Goal: Find specific page/section: Find specific page/section

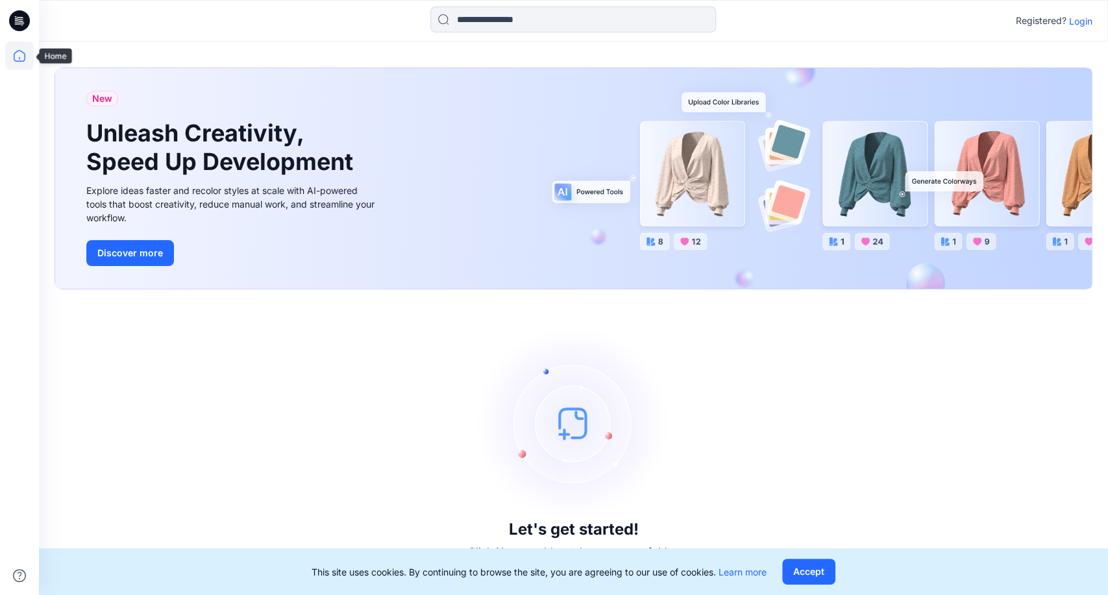
click at [11, 61] on icon at bounding box center [19, 56] width 29 height 29
click at [1087, 22] on p "Login" at bounding box center [1080, 21] width 23 height 14
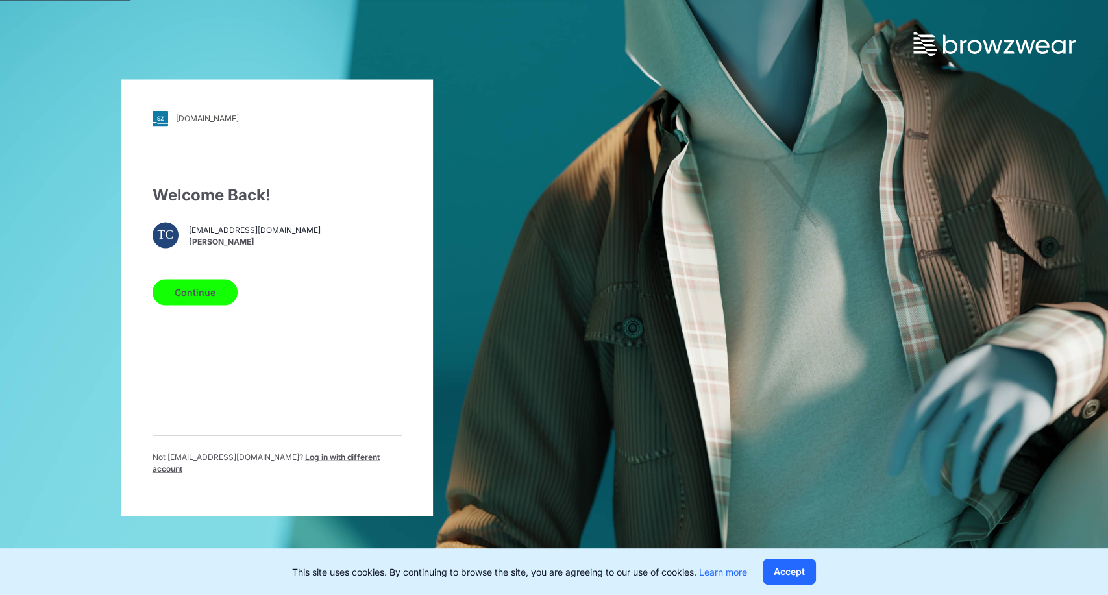
click at [207, 297] on button "Continue" at bounding box center [194, 292] width 85 height 26
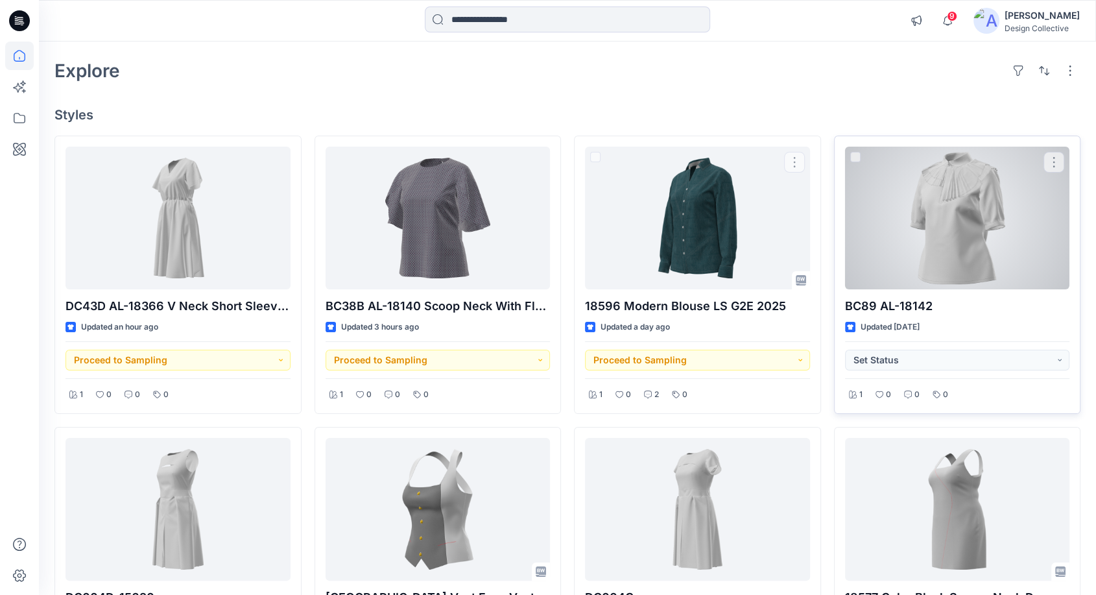
scroll to position [47, 0]
click at [952, 199] on div at bounding box center [957, 217] width 225 height 143
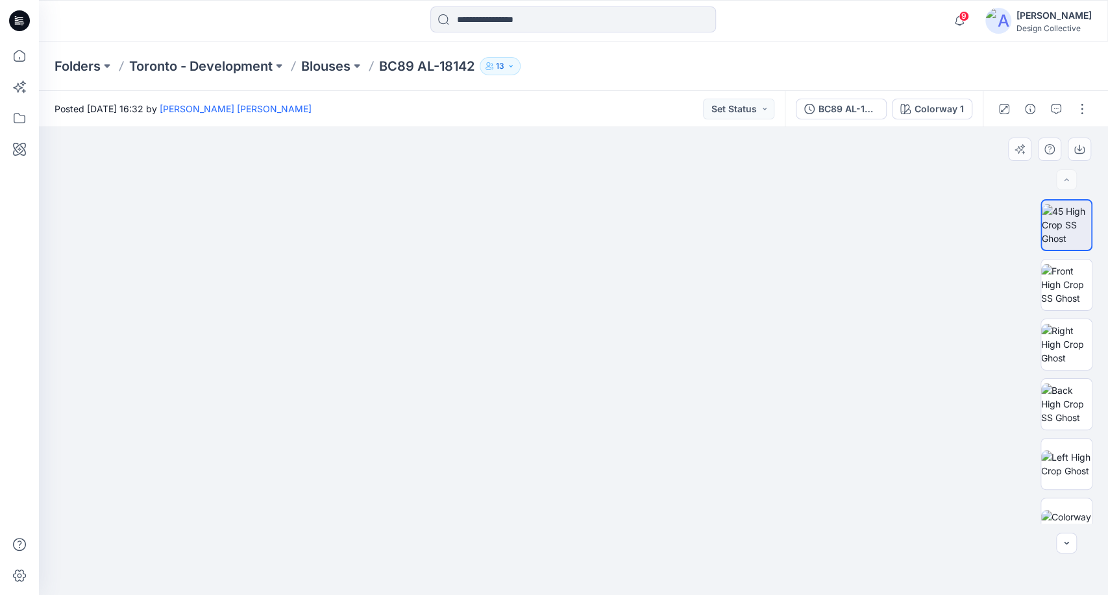
drag, startPoint x: 560, startPoint y: 246, endPoint x: 571, endPoint y: 333, distance: 88.3
click at [571, 333] on img at bounding box center [573, 335] width 599 height 520
click at [1052, 292] on img at bounding box center [1066, 284] width 51 height 41
drag, startPoint x: 577, startPoint y: 194, endPoint x: 583, endPoint y: 287, distance: 92.9
click at [583, 287] on img at bounding box center [573, 327] width 599 height 536
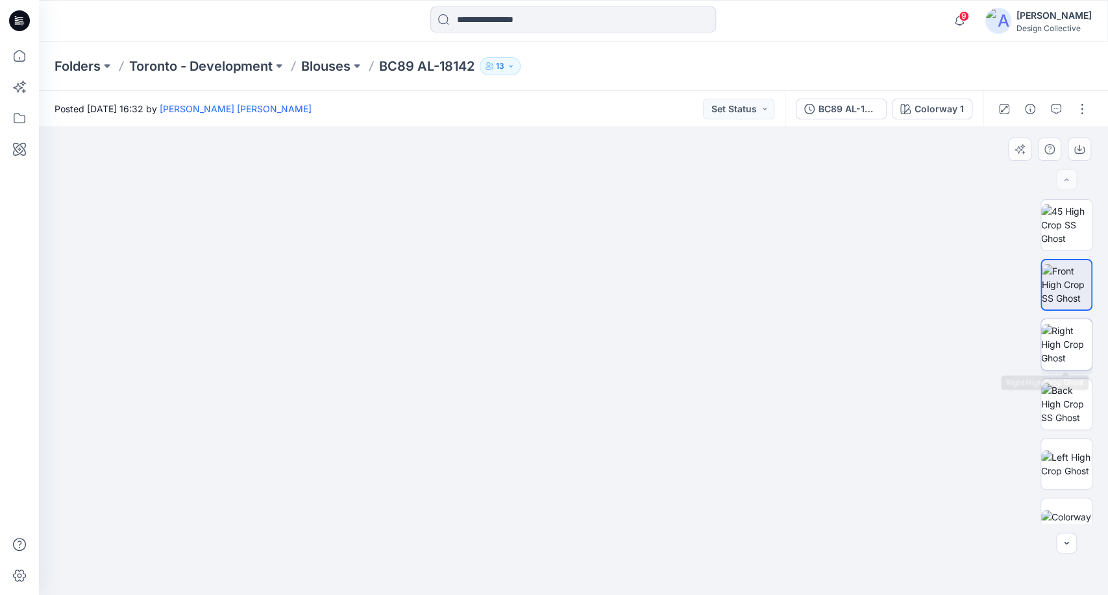
click at [1068, 359] on img at bounding box center [1066, 344] width 51 height 41
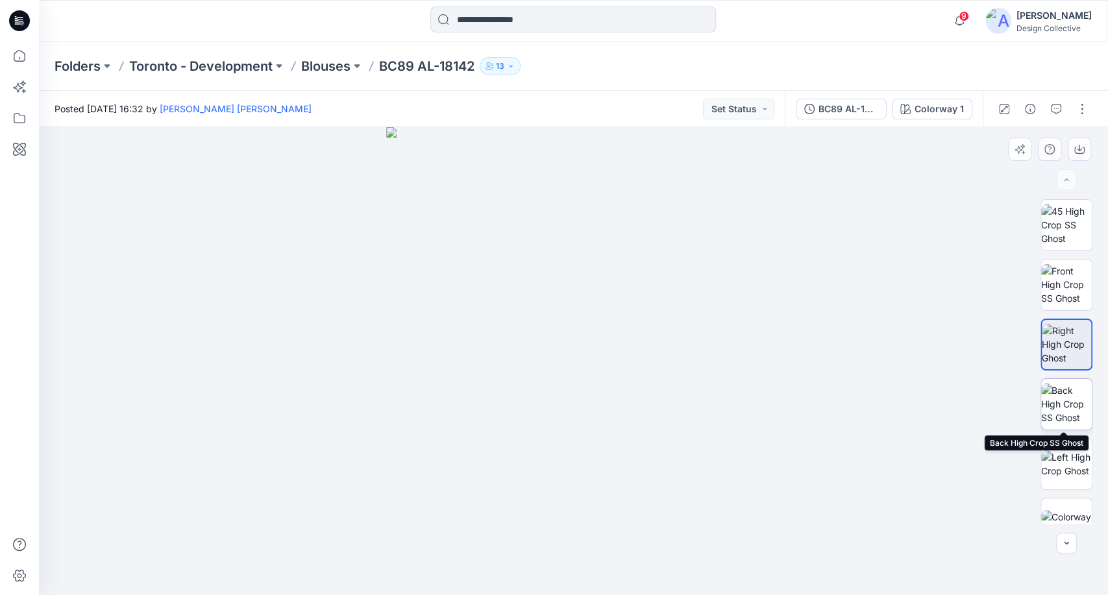
click at [1080, 413] on img at bounding box center [1066, 403] width 51 height 41
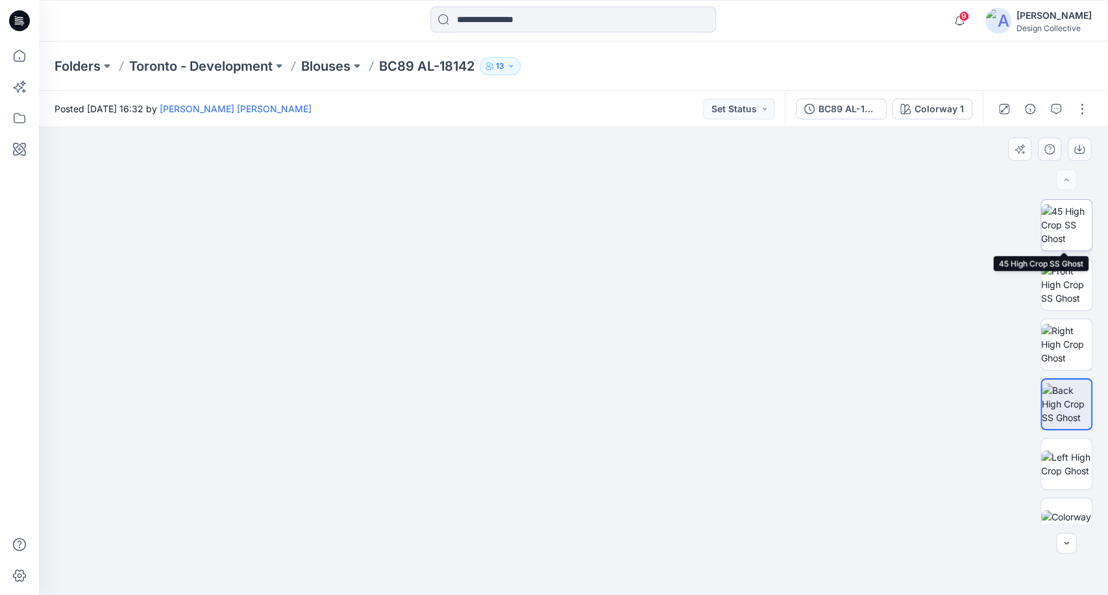
click at [1059, 226] on img at bounding box center [1066, 224] width 51 height 41
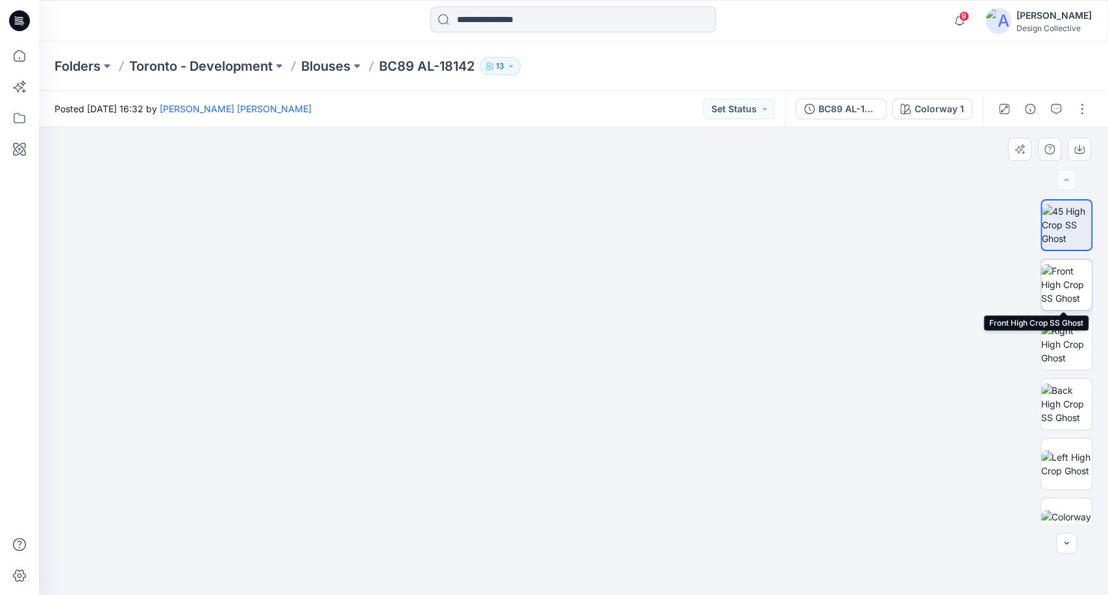
click at [1059, 282] on img at bounding box center [1066, 284] width 51 height 41
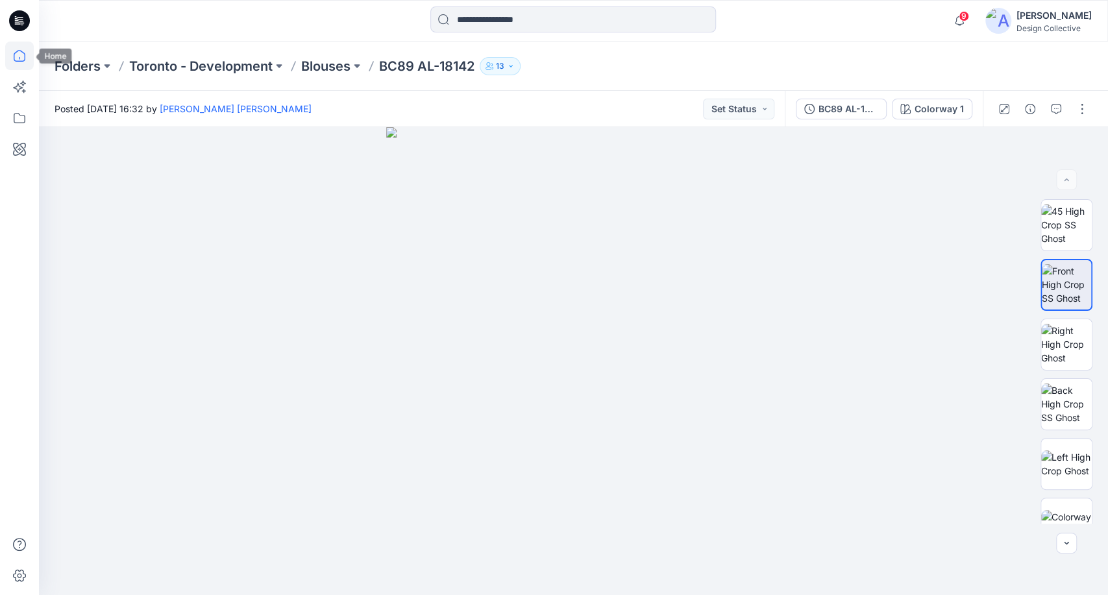
click at [11, 57] on icon at bounding box center [19, 56] width 29 height 29
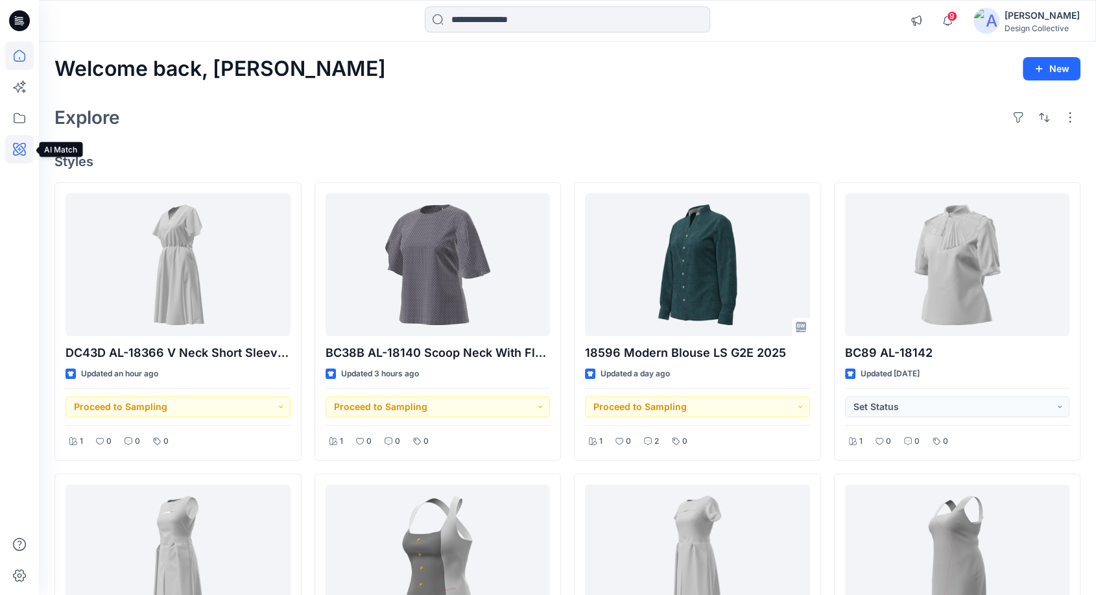
click at [21, 153] on icon at bounding box center [19, 149] width 29 height 29
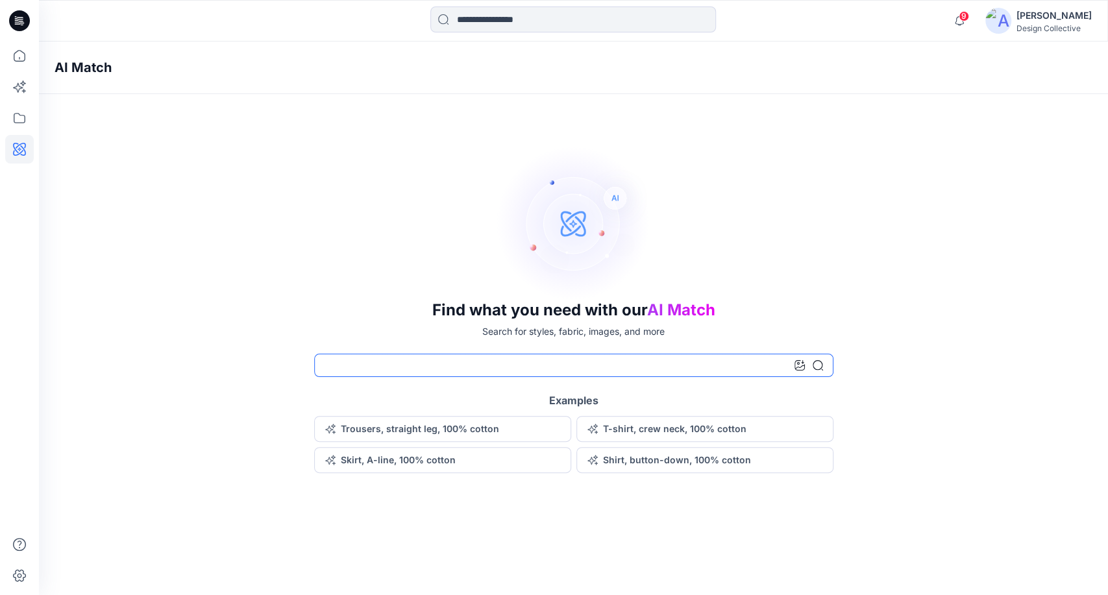
click at [391, 372] on input at bounding box center [573, 365] width 519 height 23
type input "**********"
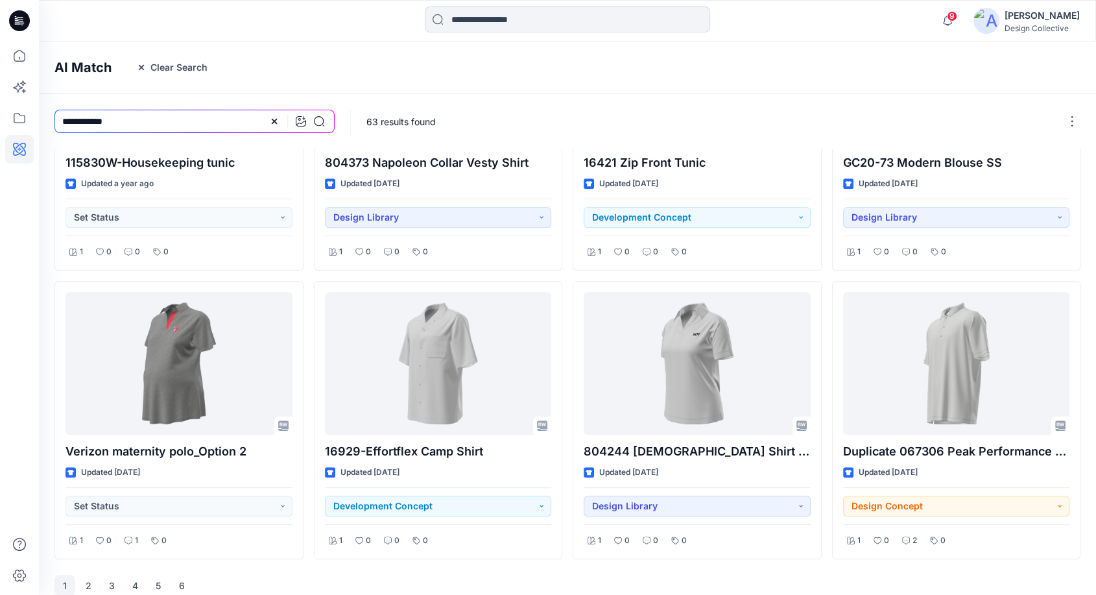
scroll to position [460, 0]
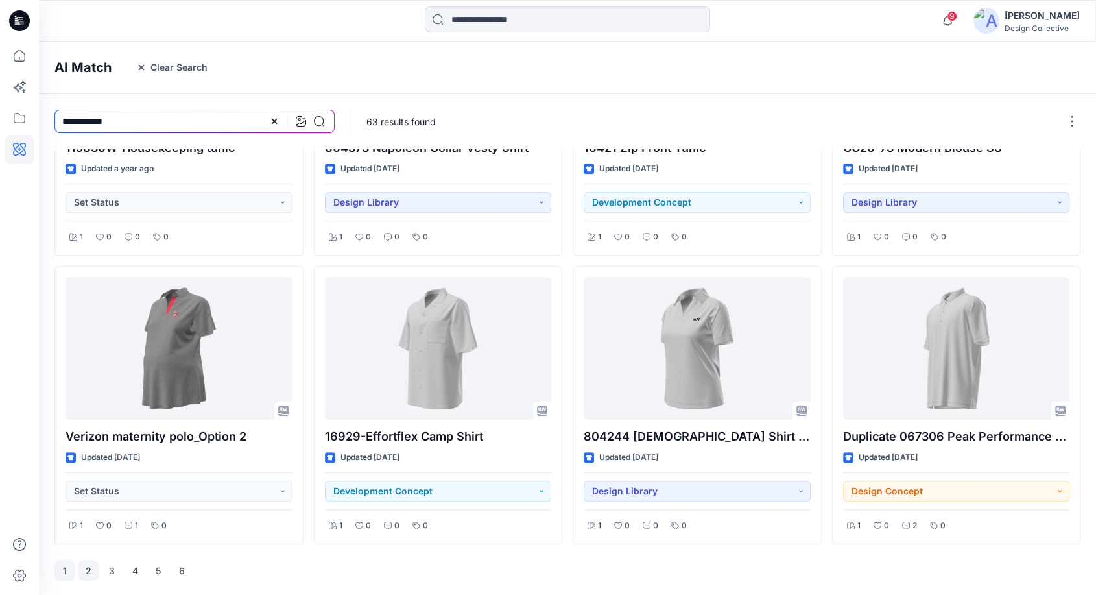
click at [93, 570] on button "2" at bounding box center [88, 570] width 21 height 21
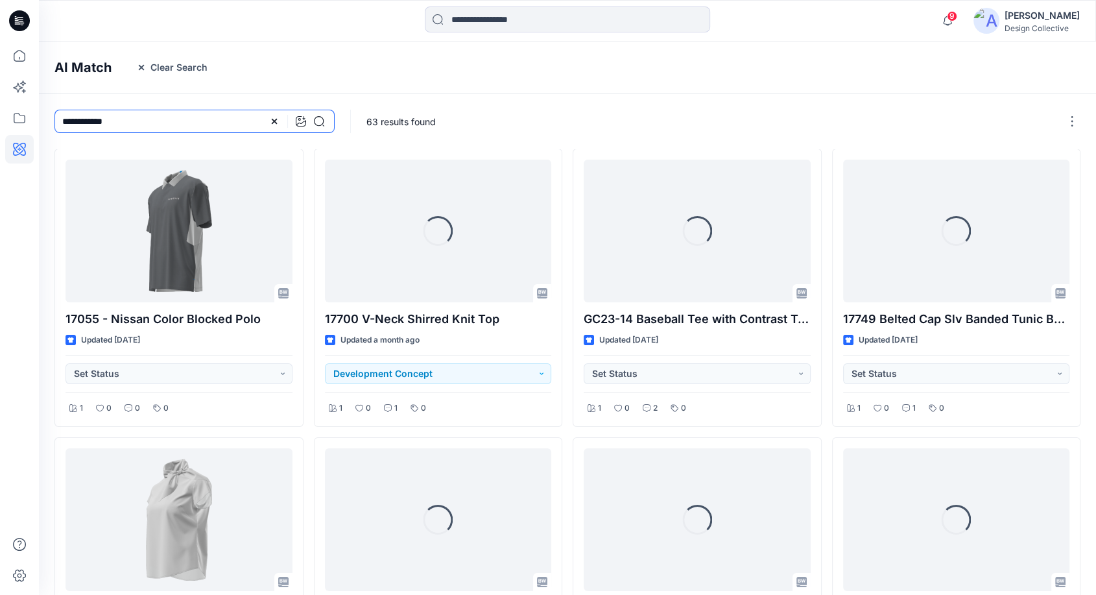
click at [135, 122] on input "**********" at bounding box center [194, 121] width 280 height 23
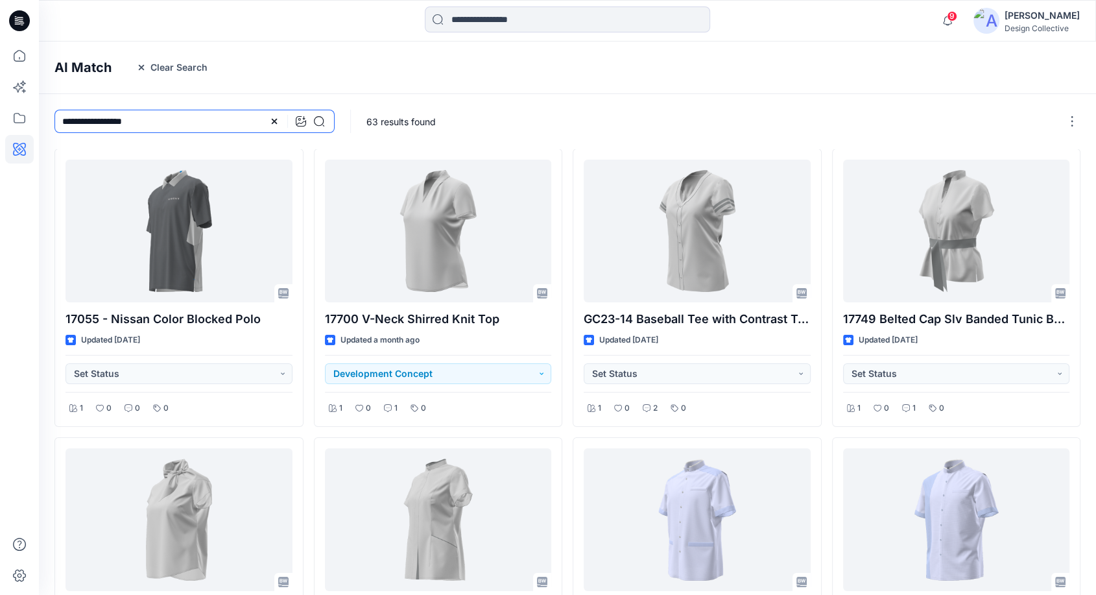
type input "**********"
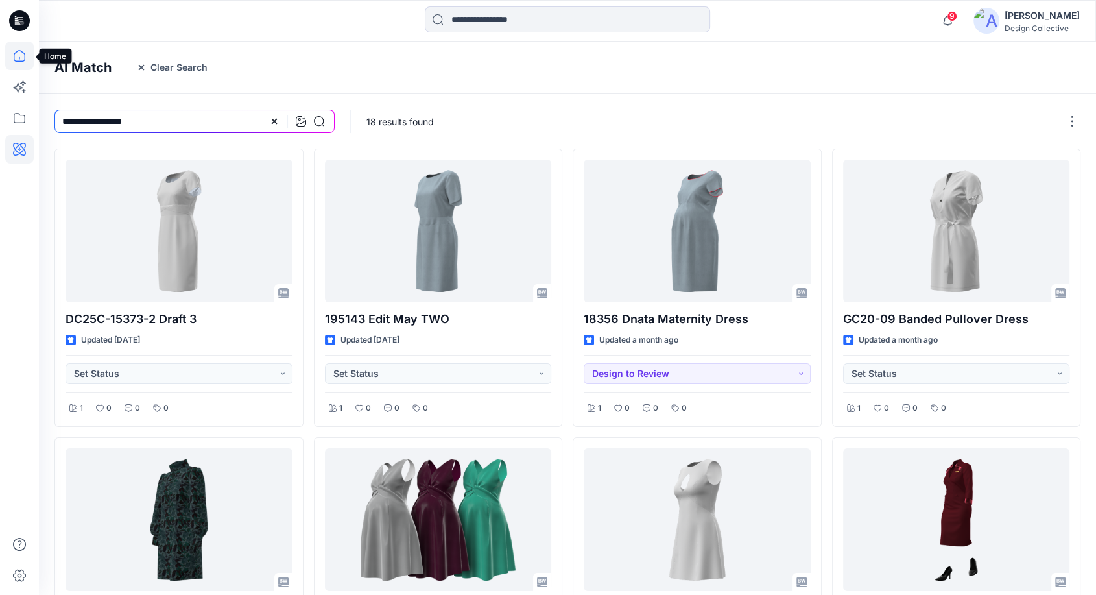
click at [32, 62] on icon at bounding box center [19, 56] width 29 height 29
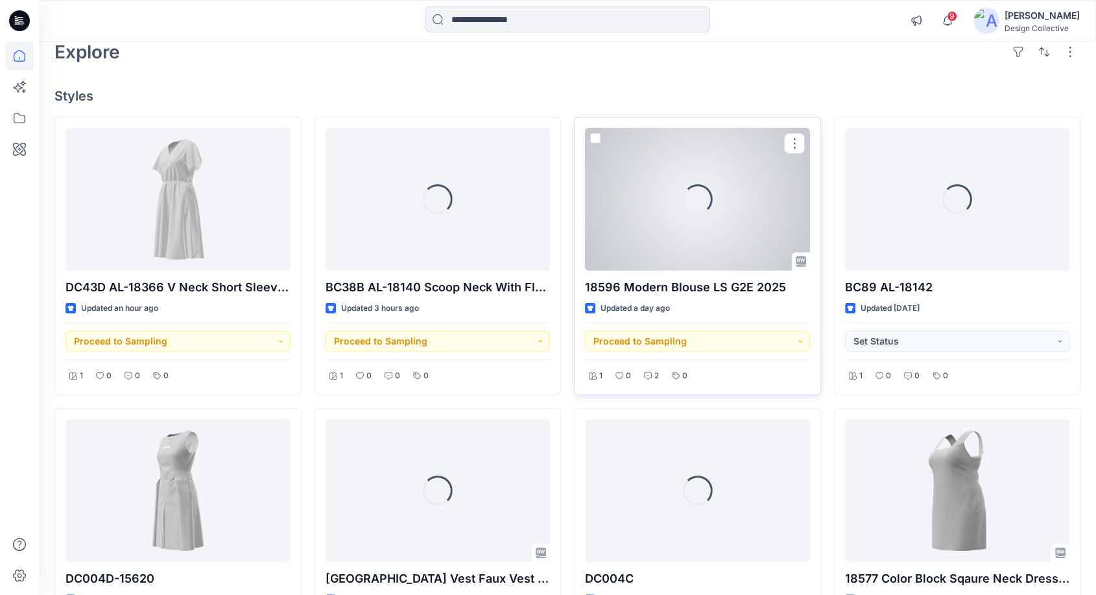
scroll to position [96, 0]
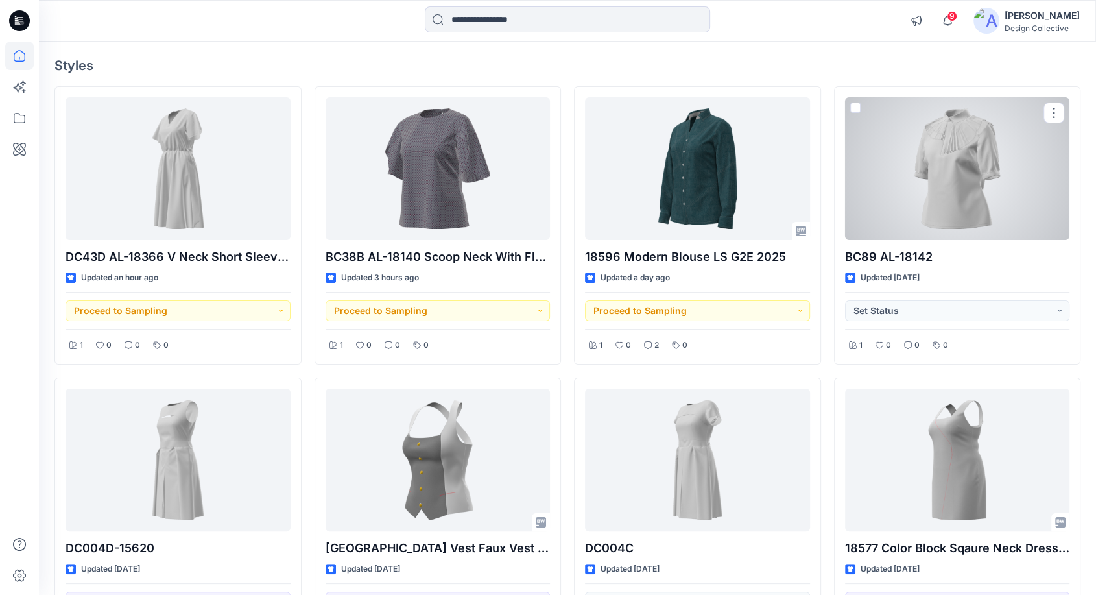
click at [967, 143] on div at bounding box center [957, 168] width 225 height 143
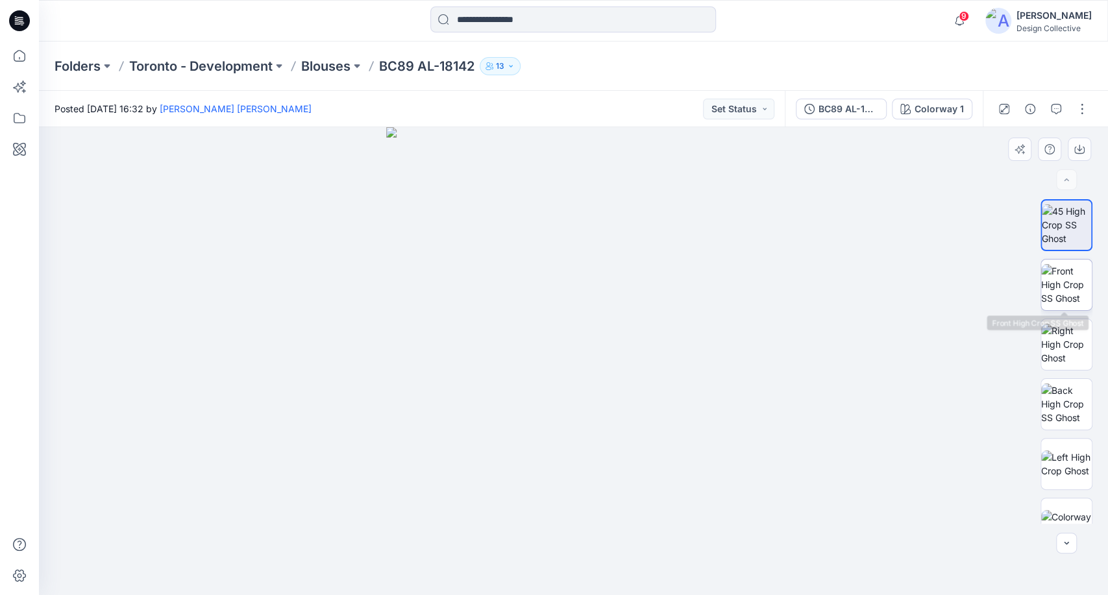
click at [1061, 287] on img at bounding box center [1066, 284] width 51 height 41
drag, startPoint x: 794, startPoint y: 54, endPoint x: 646, endPoint y: 181, distance: 195.1
click at [793, 54] on div "Folders Toronto - Development Blouses BC89 AL-18142 13" at bounding box center [573, 66] width 1069 height 49
drag, startPoint x: 638, startPoint y: 261, endPoint x: 641, endPoint y: 306, distance: 44.9
click at [644, 306] on img at bounding box center [573, 338] width 543 height 515
